Goal: Navigation & Orientation: Find specific page/section

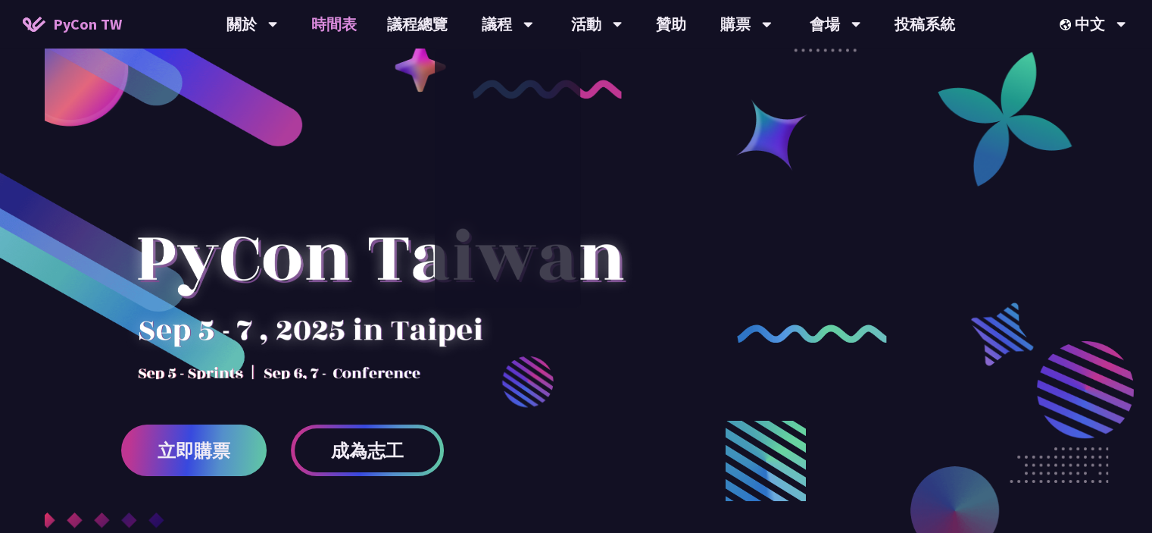
click at [352, 23] on link "時間表" at bounding box center [334, 24] width 76 height 48
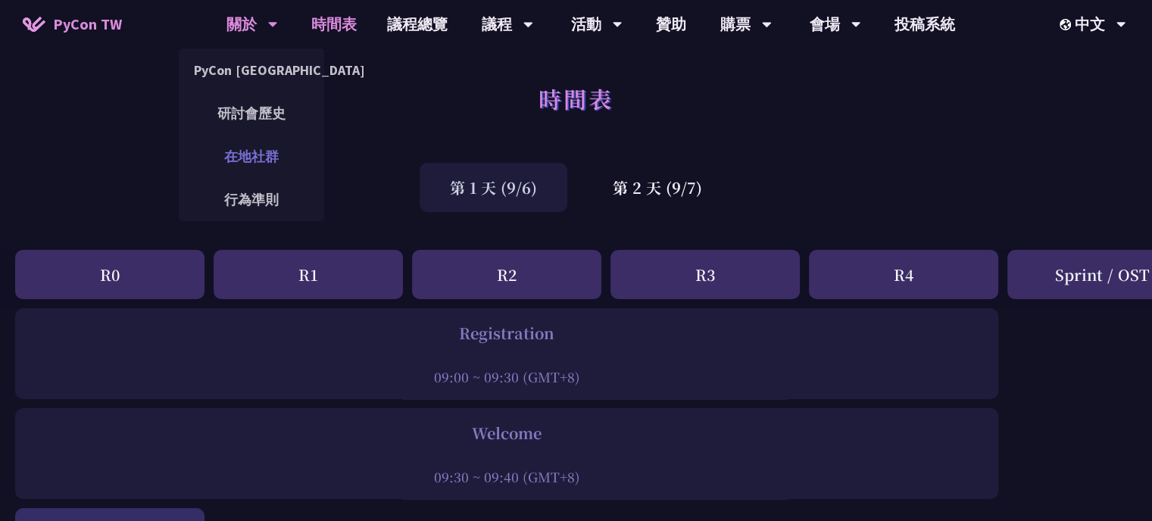
click at [251, 155] on link "在地社群" at bounding box center [251, 157] width 145 height 36
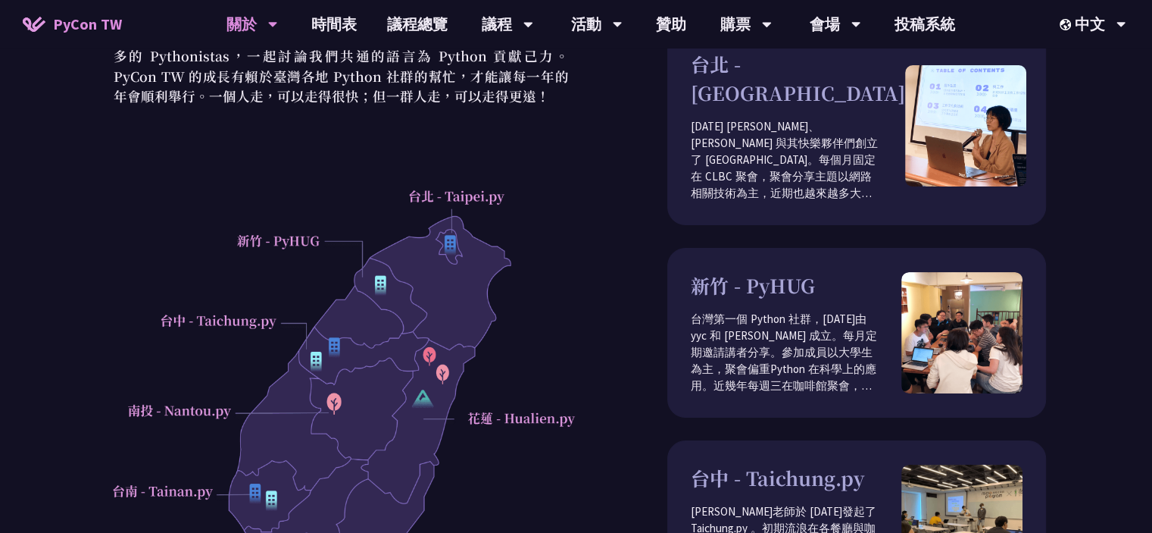
scroll to position [76, 0]
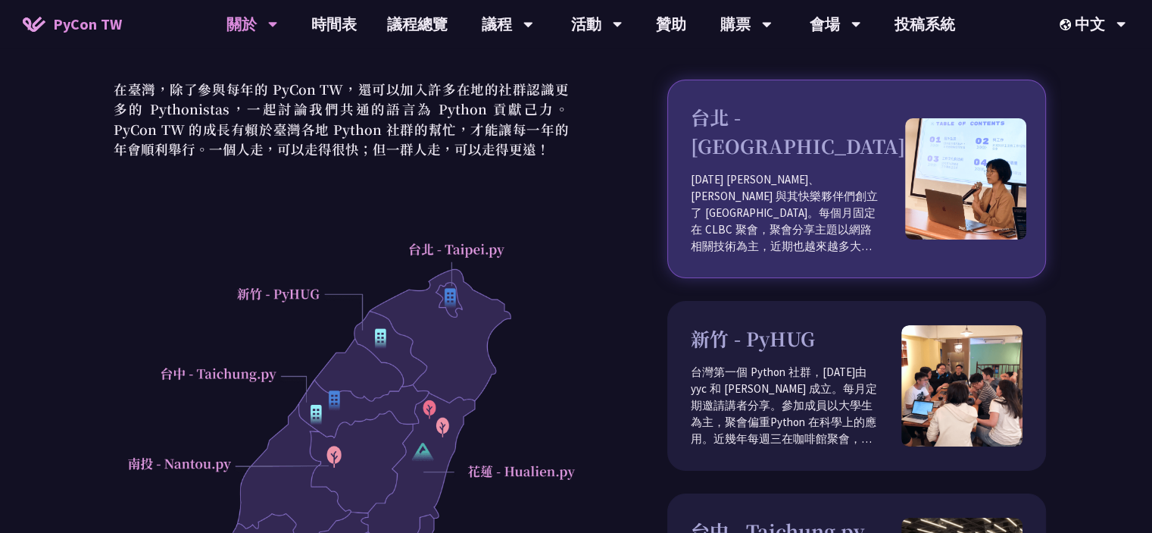
click at [767, 138] on div "台北 - [GEOGRAPHIC_DATA] [DATE] [PERSON_NAME]、[PERSON_NAME] 與其快樂夥伴們創立了 [GEOGRAPHI…" at bounding box center [798, 178] width 214 height 151
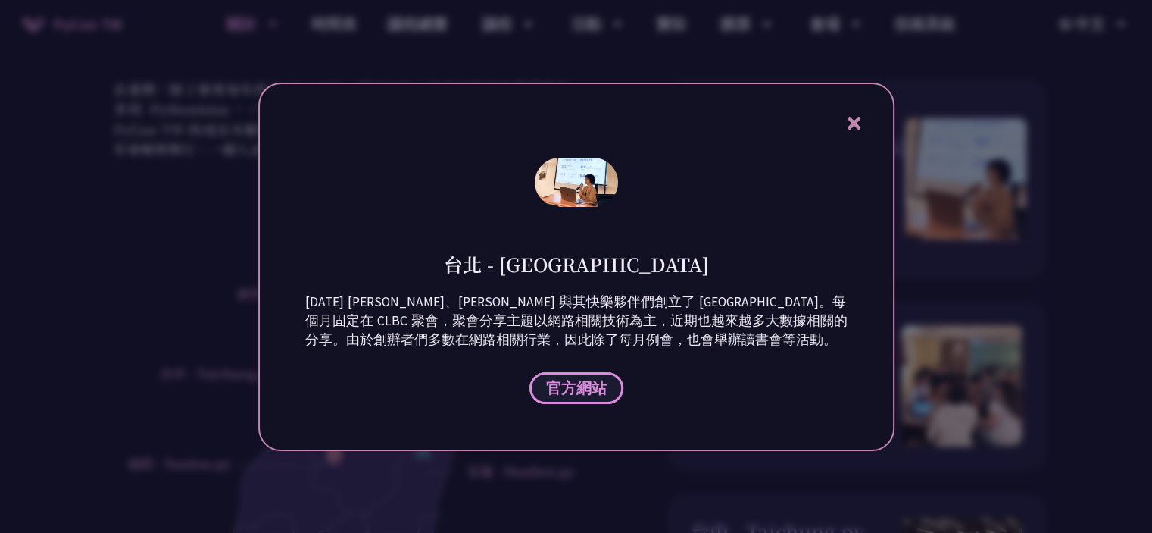
click at [573, 395] on span "官方網站" at bounding box center [576, 387] width 61 height 19
click at [858, 123] on icon at bounding box center [854, 123] width 19 height 19
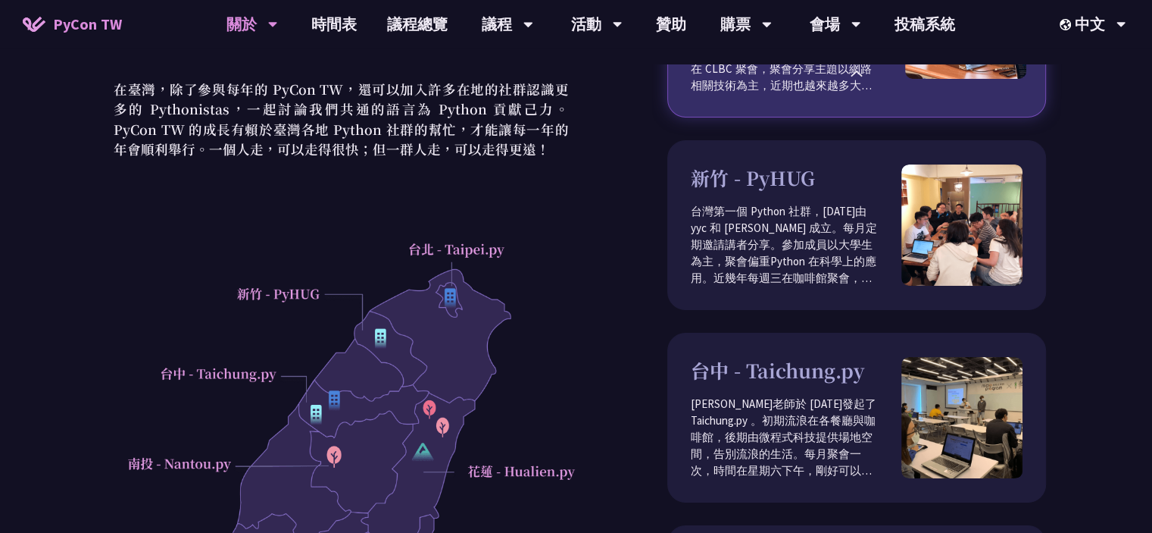
scroll to position [379, 0]
